Goal: Task Accomplishment & Management: Manage account settings

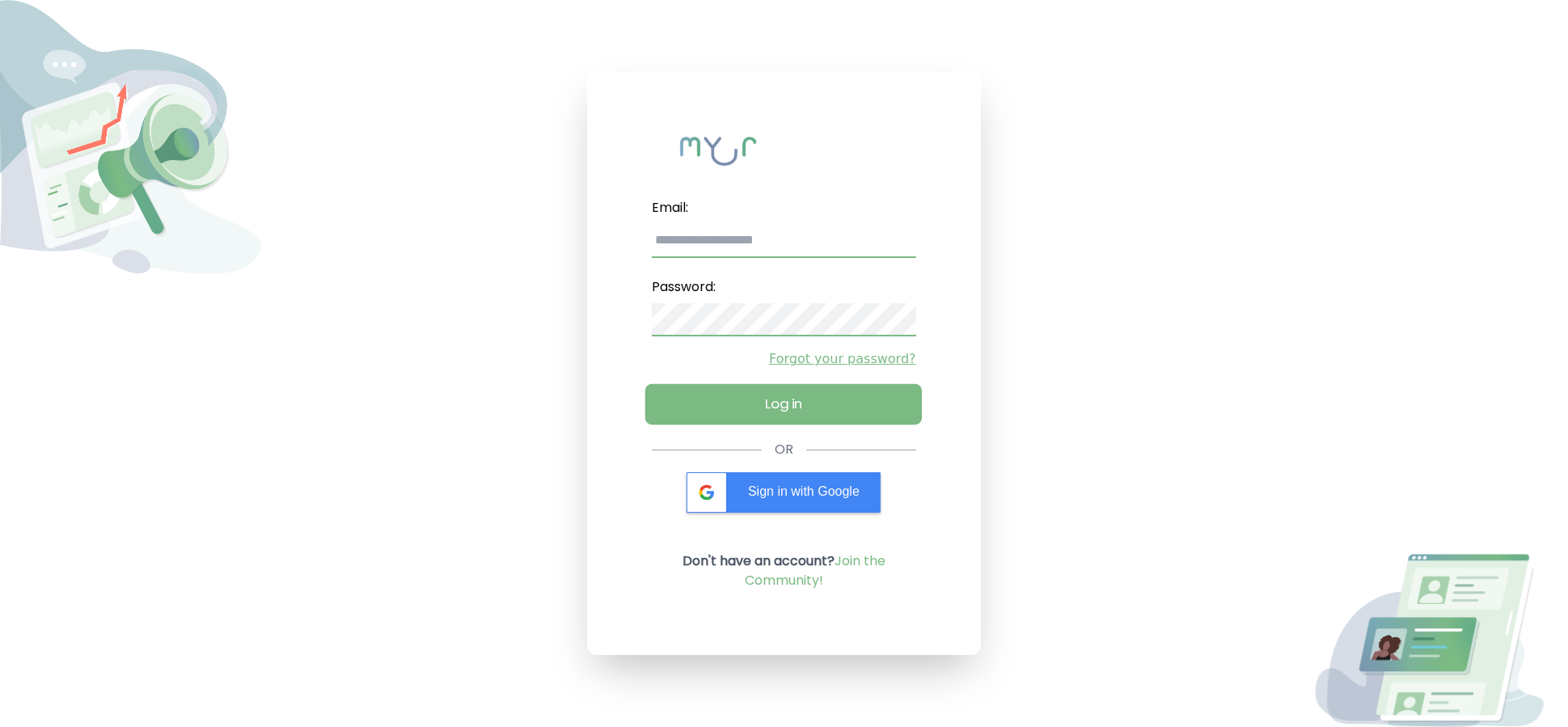
type input "**********"
click at [741, 399] on button "Log in" at bounding box center [783, 404] width 277 height 40
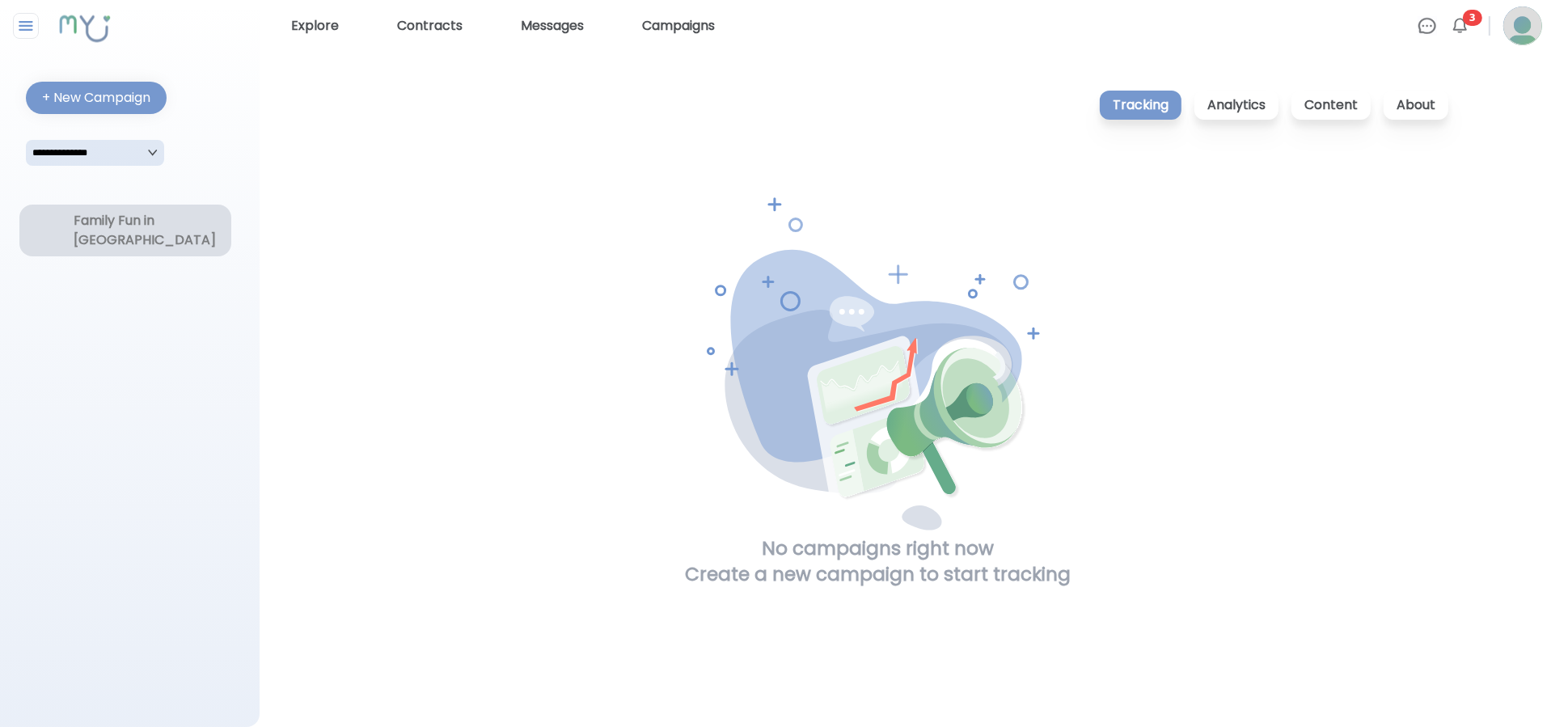
click at [98, 227] on div "Family Fun in [GEOGRAPHIC_DATA]" at bounding box center [125, 231] width 103 height 39
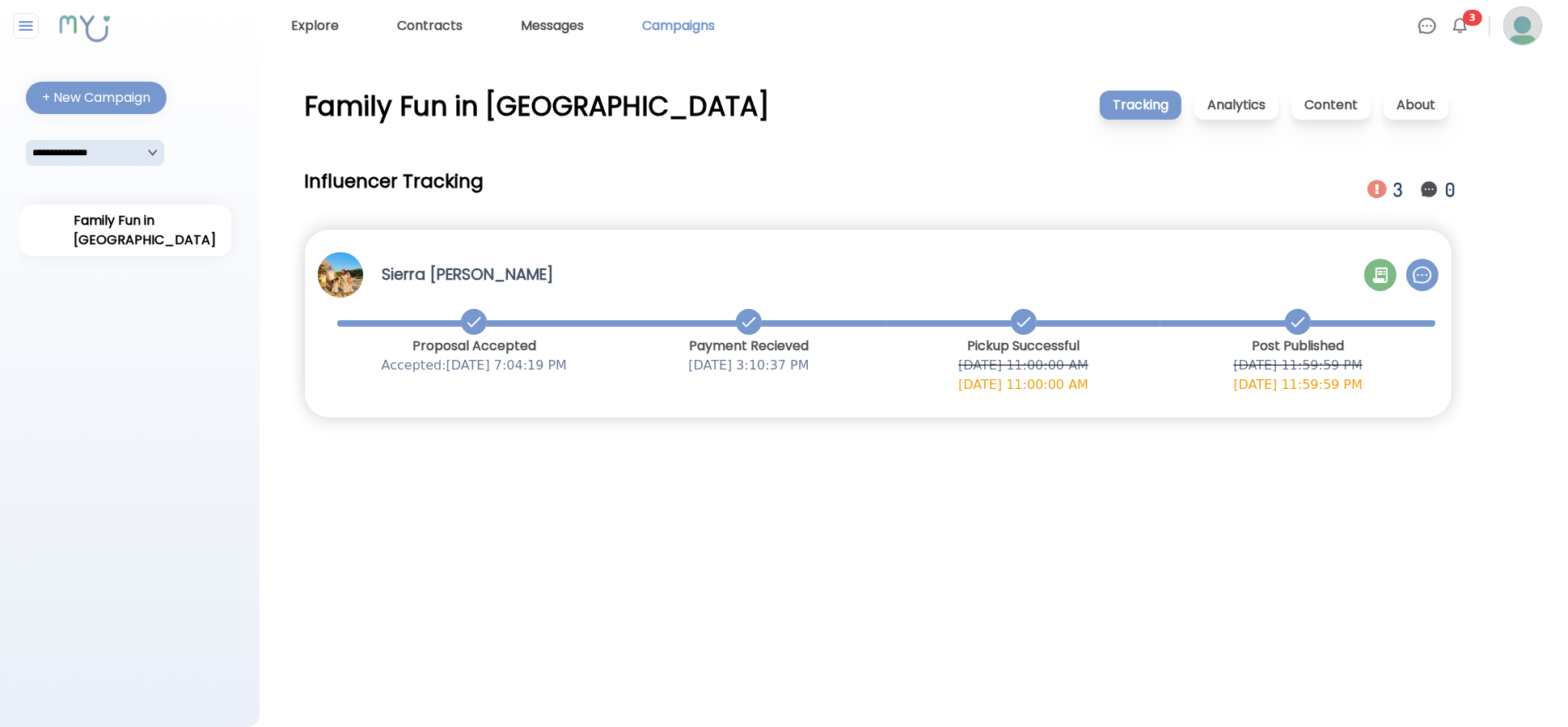
click at [676, 34] on link "Campaigns" at bounding box center [679, 26] width 86 height 26
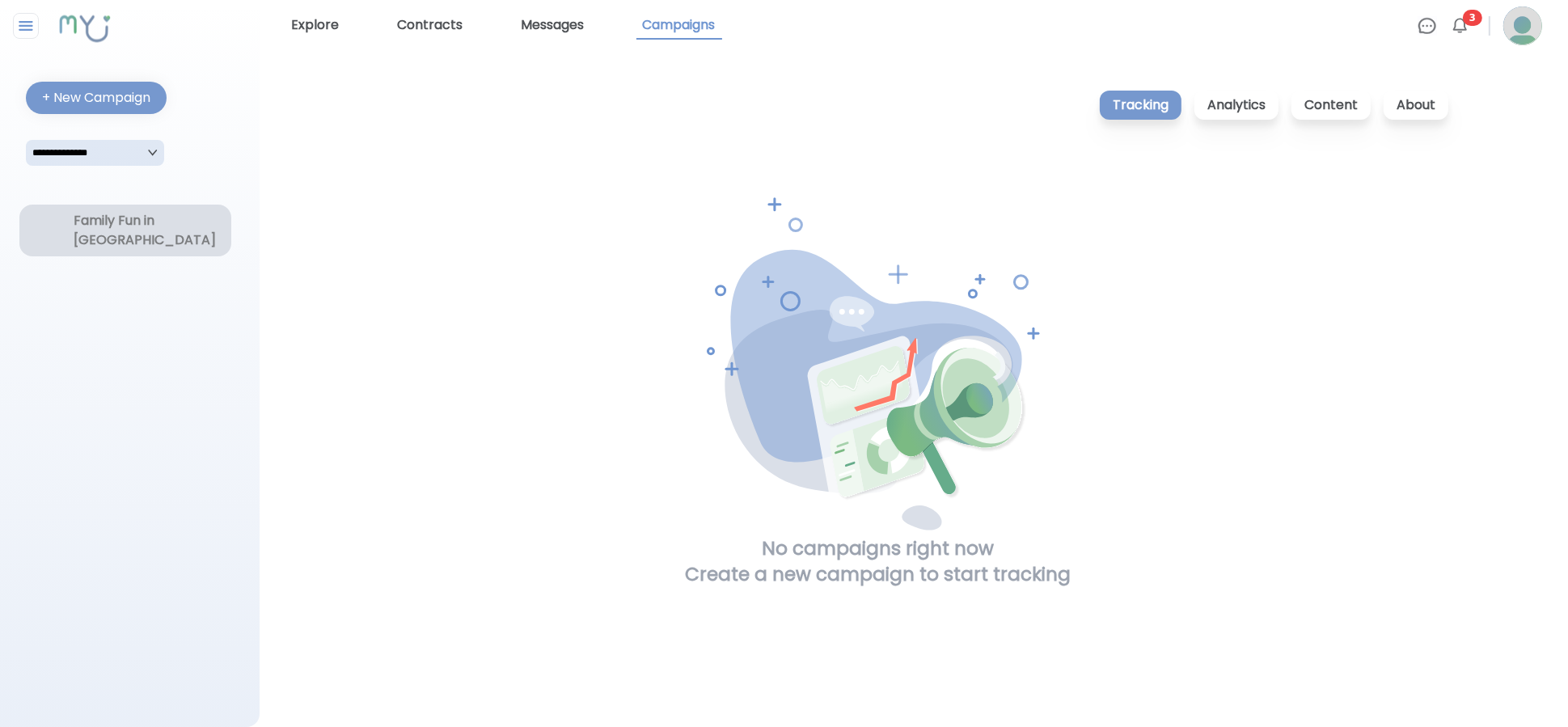
click at [151, 231] on div "Family Fun in [GEOGRAPHIC_DATA]" at bounding box center [125, 231] width 103 height 39
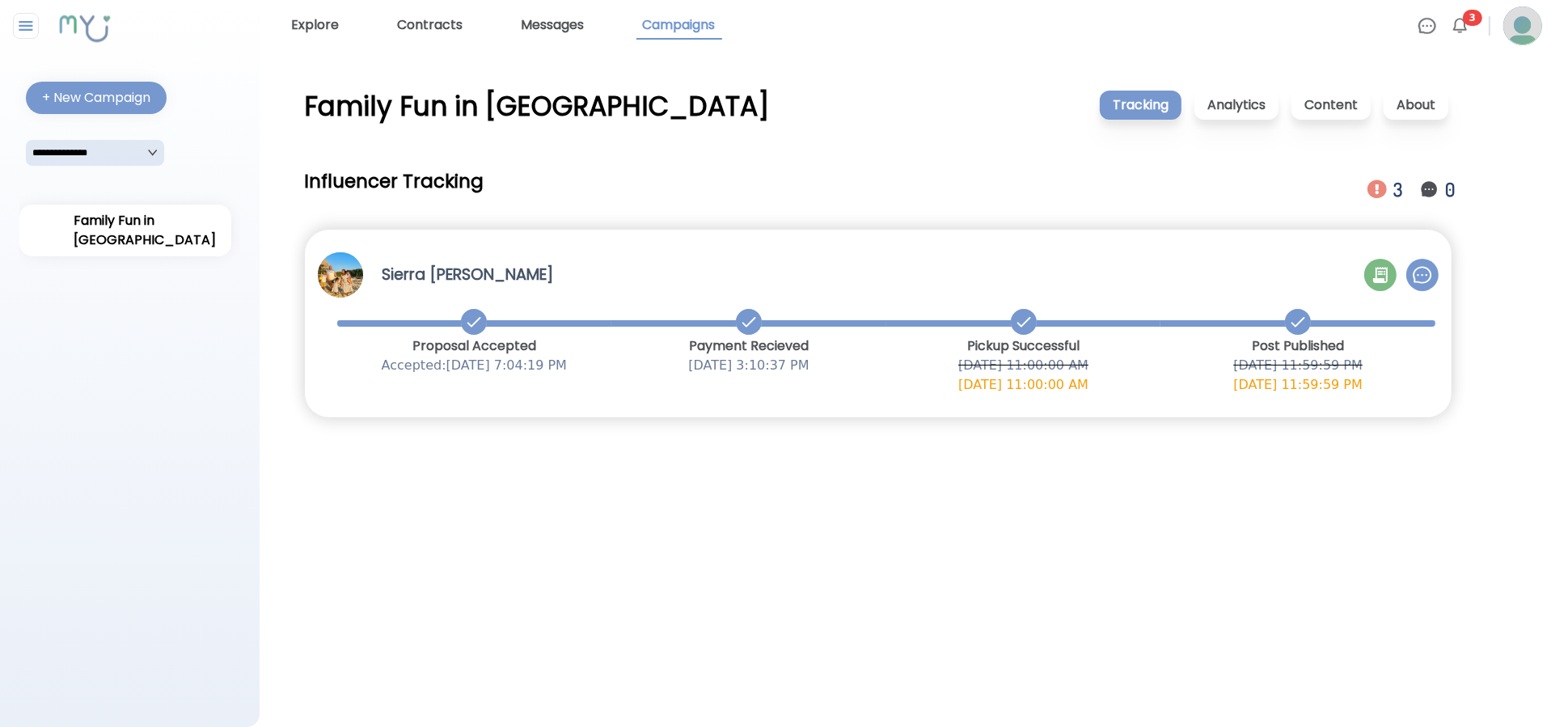
click at [1381, 179] on img at bounding box center [1377, 189] width 20 height 20
click at [1374, 186] on img at bounding box center [1377, 189] width 20 height 20
click at [1398, 193] on div "3" at bounding box center [1399, 190] width 13 height 29
click at [1376, 277] on icon at bounding box center [1380, 275] width 14 height 16
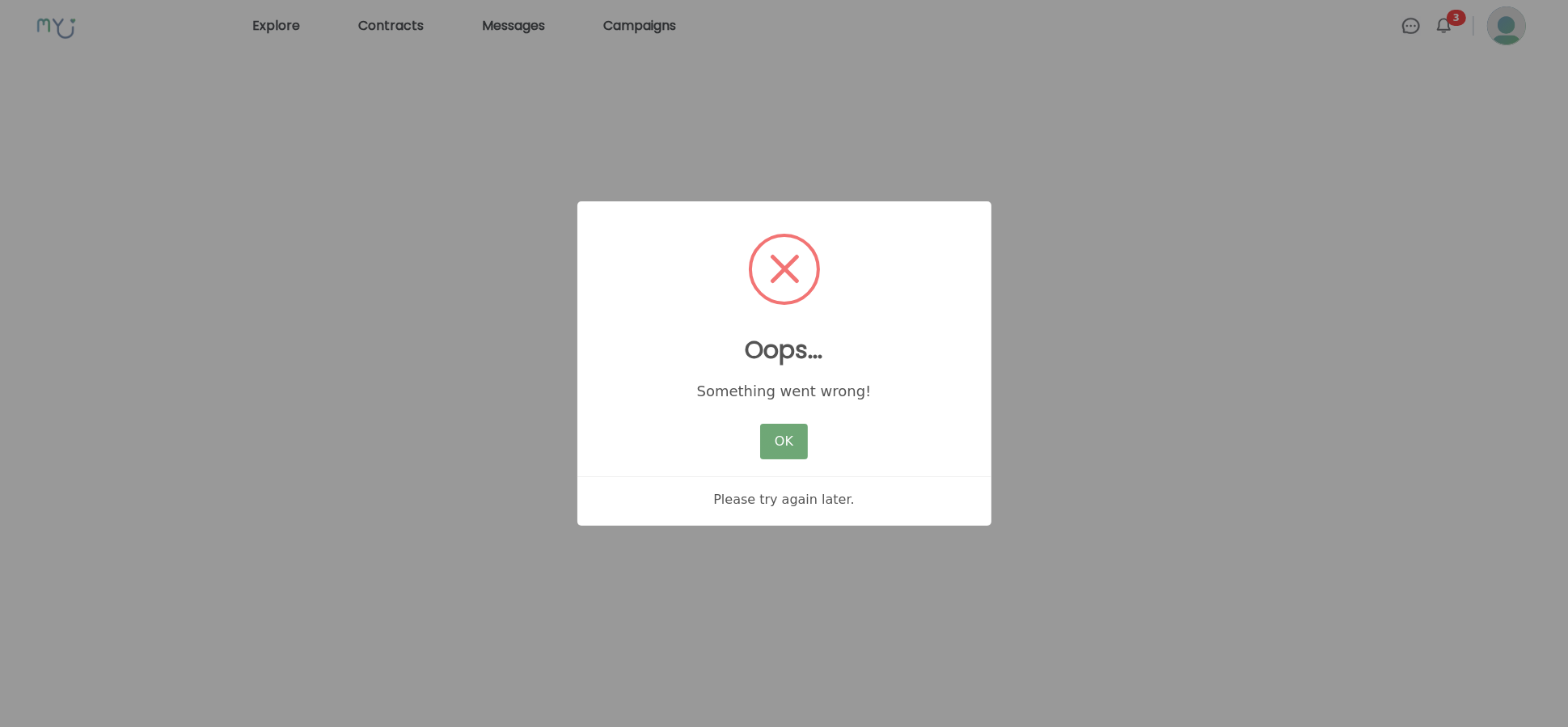
click at [781, 426] on button "OK" at bounding box center [783, 442] width 47 height 36
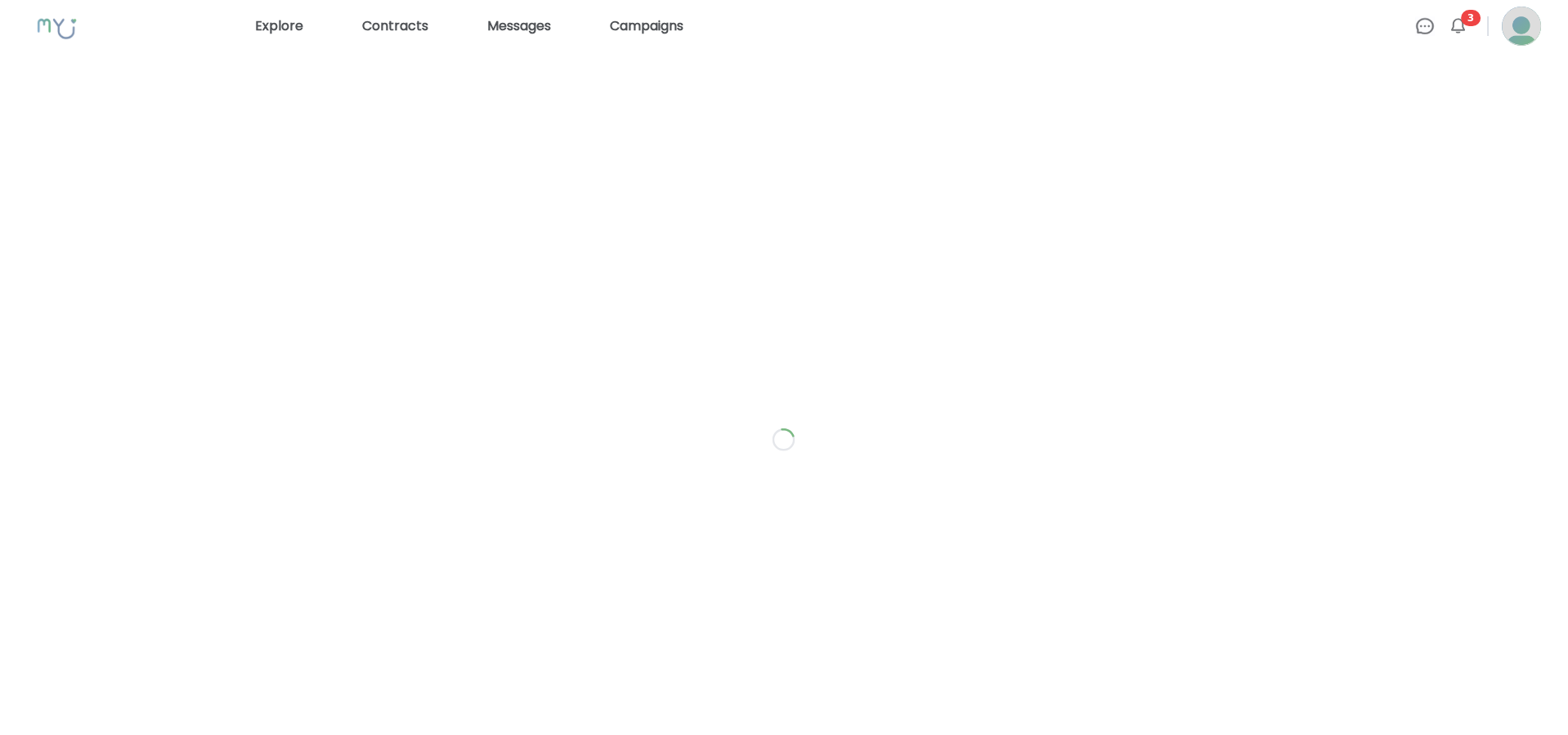
click at [1463, 23] on img at bounding box center [1458, 26] width 20 height 20
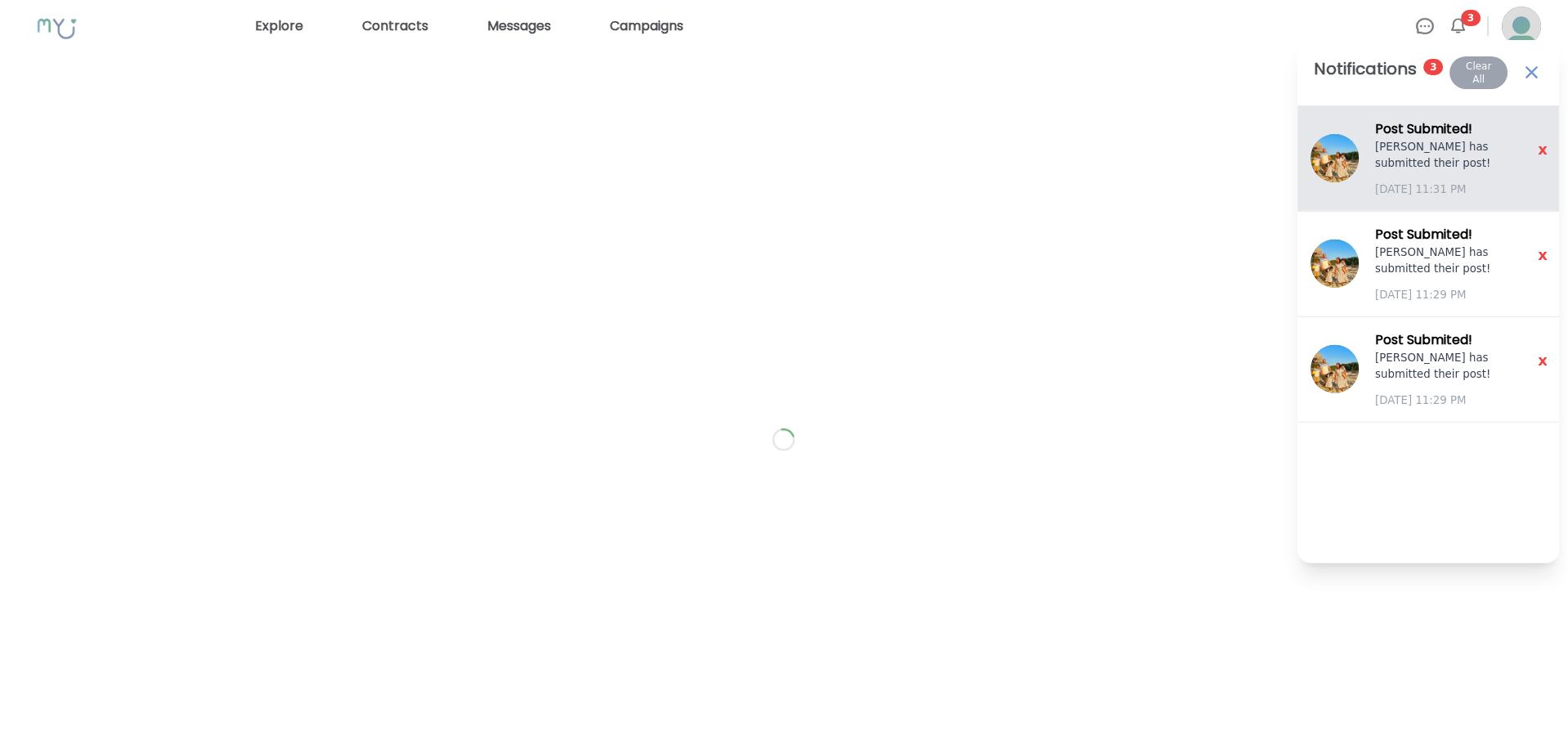
click at [1406, 144] on p "[PERSON_NAME] has submitted their post!" at bounding box center [1461, 155] width 170 height 32
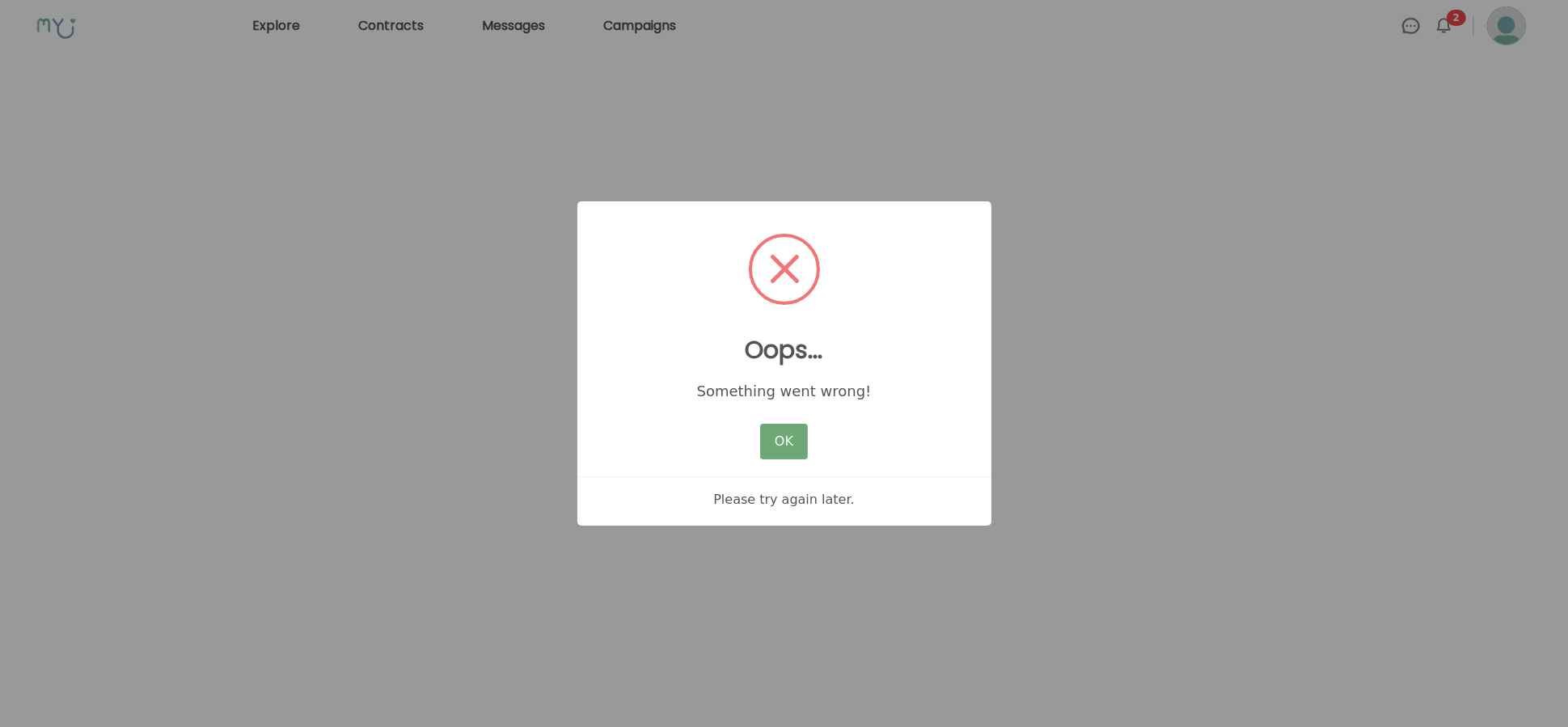
click at [783, 444] on button "OK" at bounding box center [783, 442] width 47 height 36
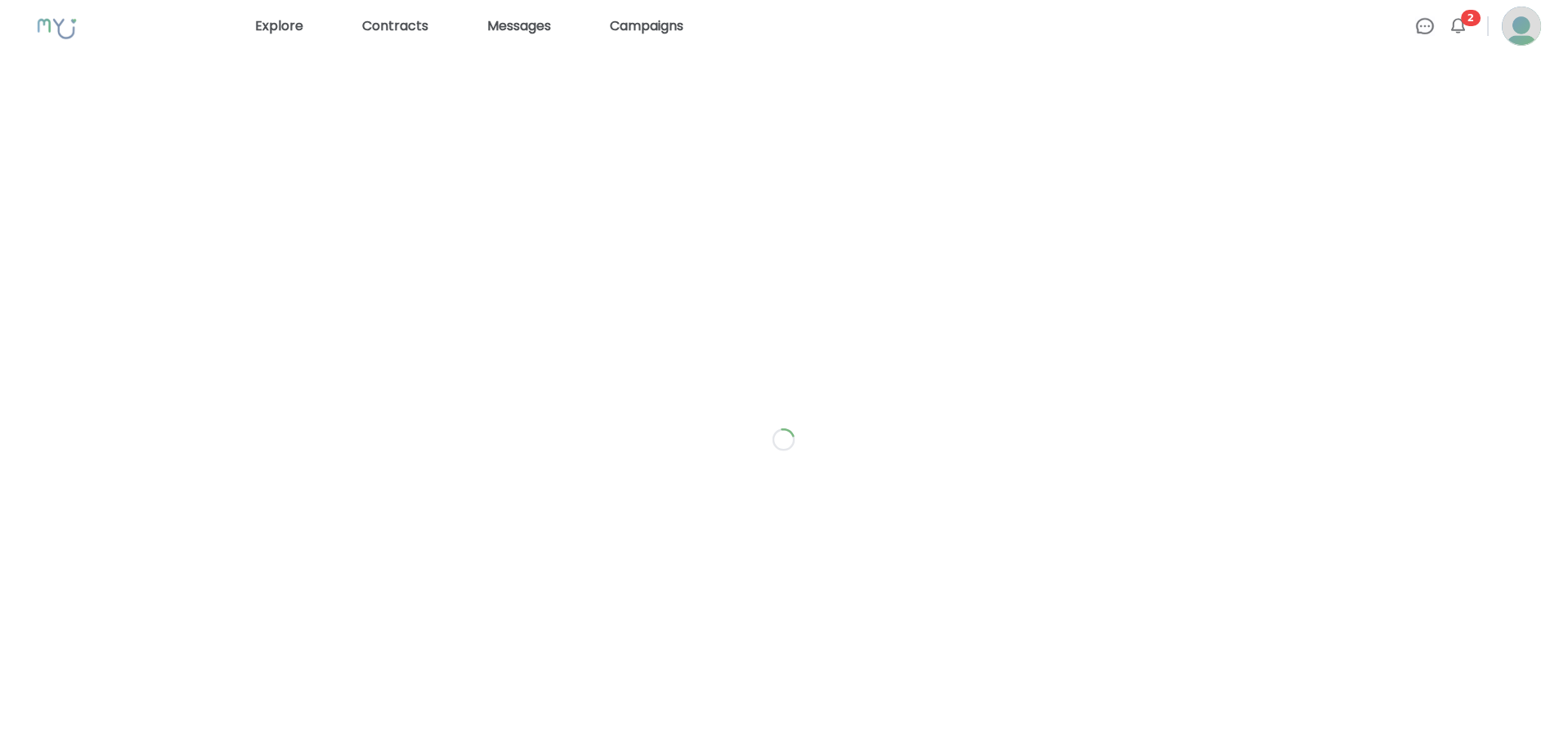
click at [1465, 22] on span "2" at bounding box center [1472, 18] width 20 height 16
click at [634, 31] on link "Campaigns" at bounding box center [646, 26] width 87 height 26
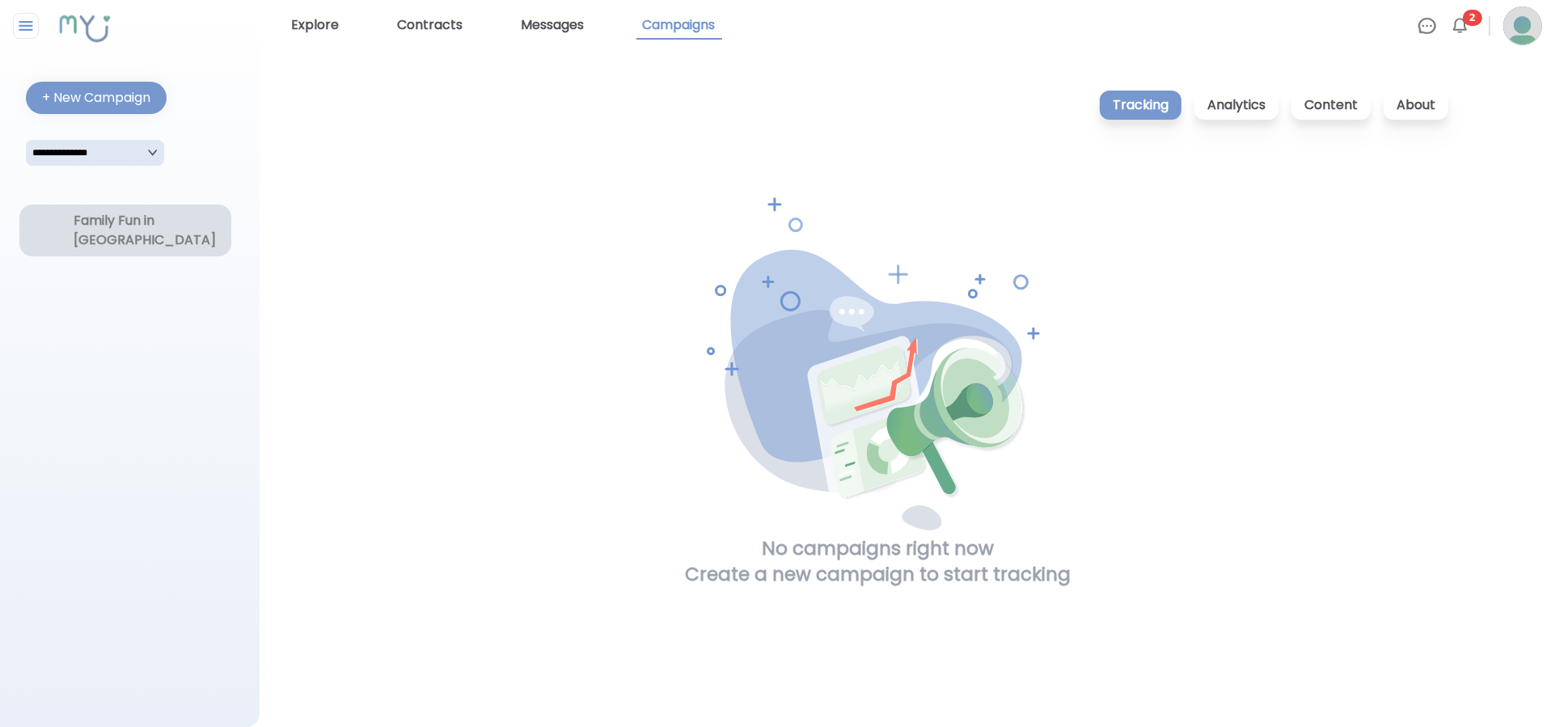
click at [130, 213] on div "Family Fun in [GEOGRAPHIC_DATA]" at bounding box center [125, 231] width 103 height 39
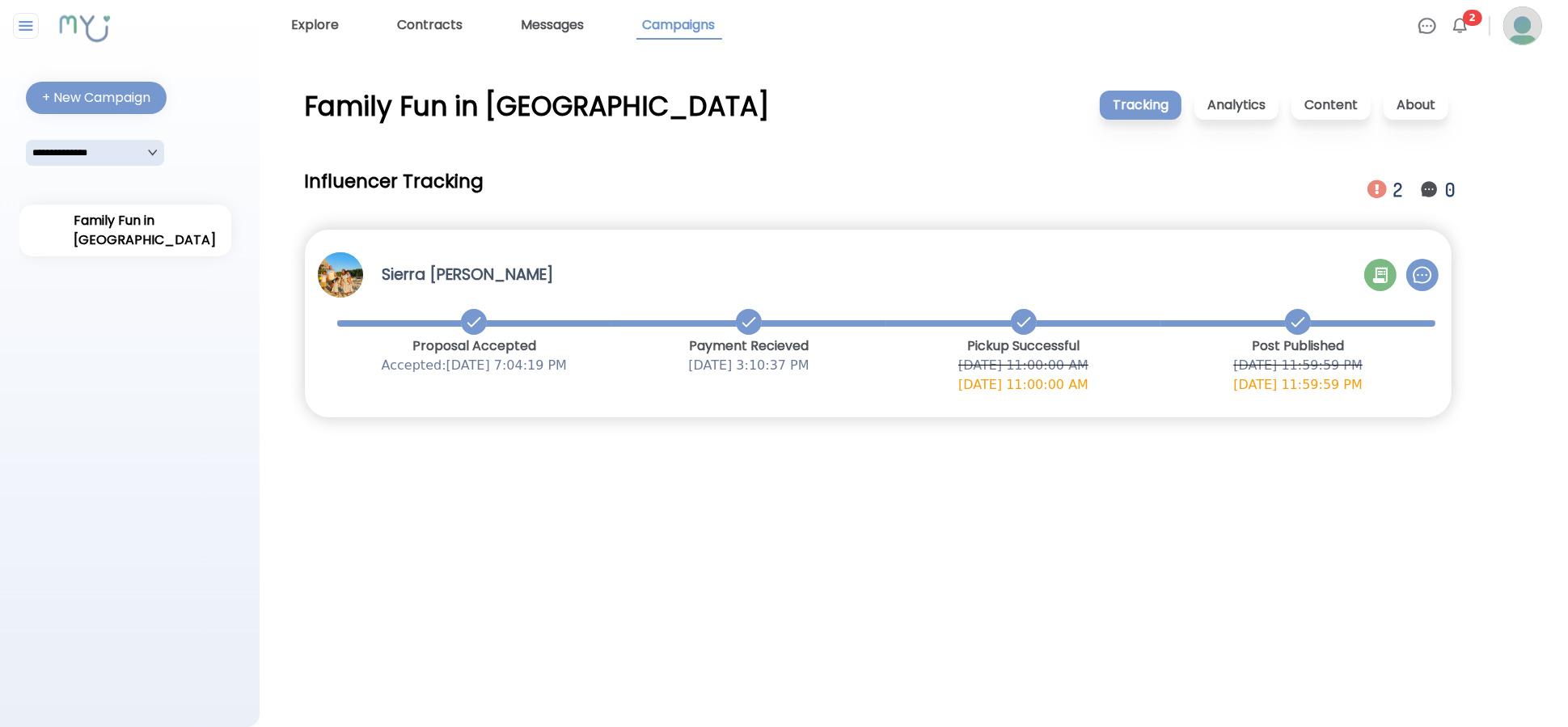
click at [1288, 325] on icon at bounding box center [1298, 322] width 20 height 20
click at [1275, 385] on p "9/9/2025, 11:59:59 PM" at bounding box center [1298, 385] width 275 height 20
click at [436, 26] on link "Contracts" at bounding box center [431, 26] width 78 height 28
